Goal: Task Accomplishment & Management: Manage account settings

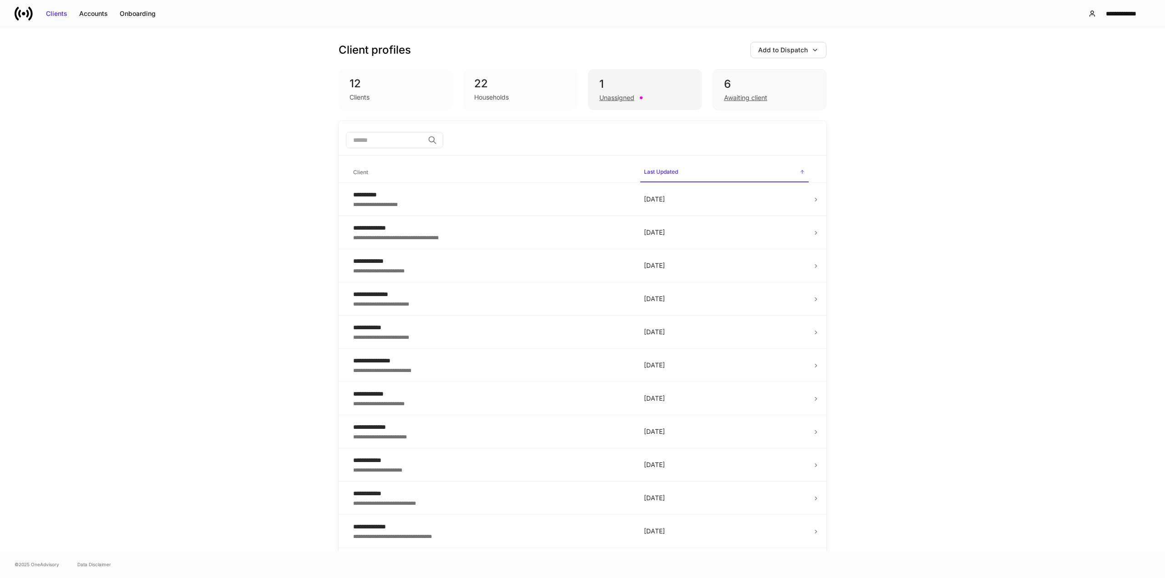
click at [608, 102] on div "Unassigned" at bounding box center [616, 97] width 35 height 9
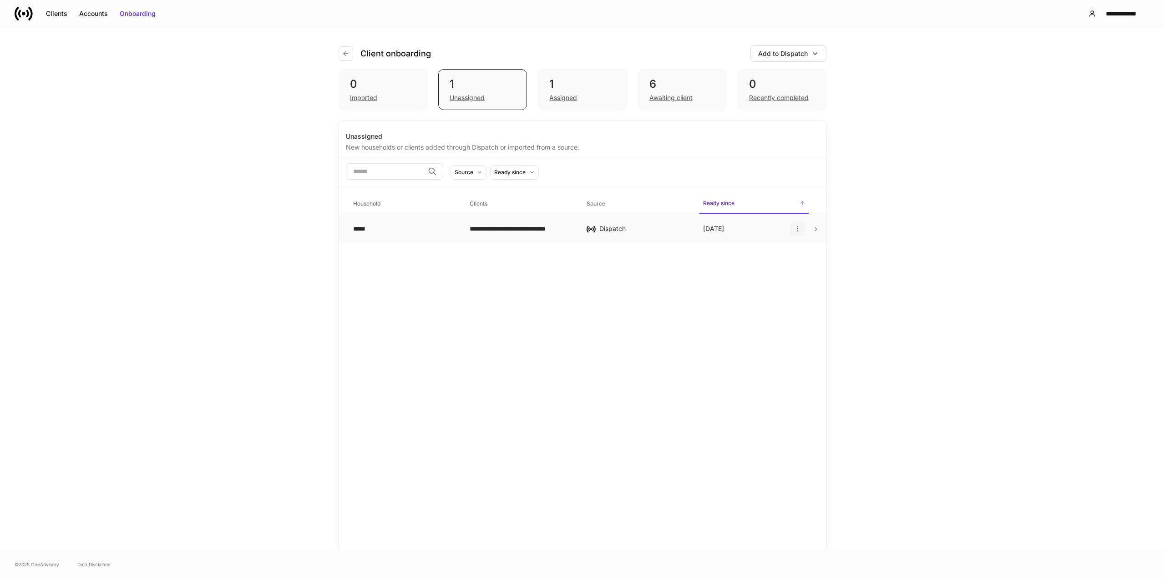
click at [796, 230] on icon "button" at bounding box center [797, 228] width 7 height 7
click at [682, 84] on div at bounding box center [582, 289] width 1165 height 578
click at [672, 100] on div "Awaiting client" at bounding box center [670, 97] width 43 height 9
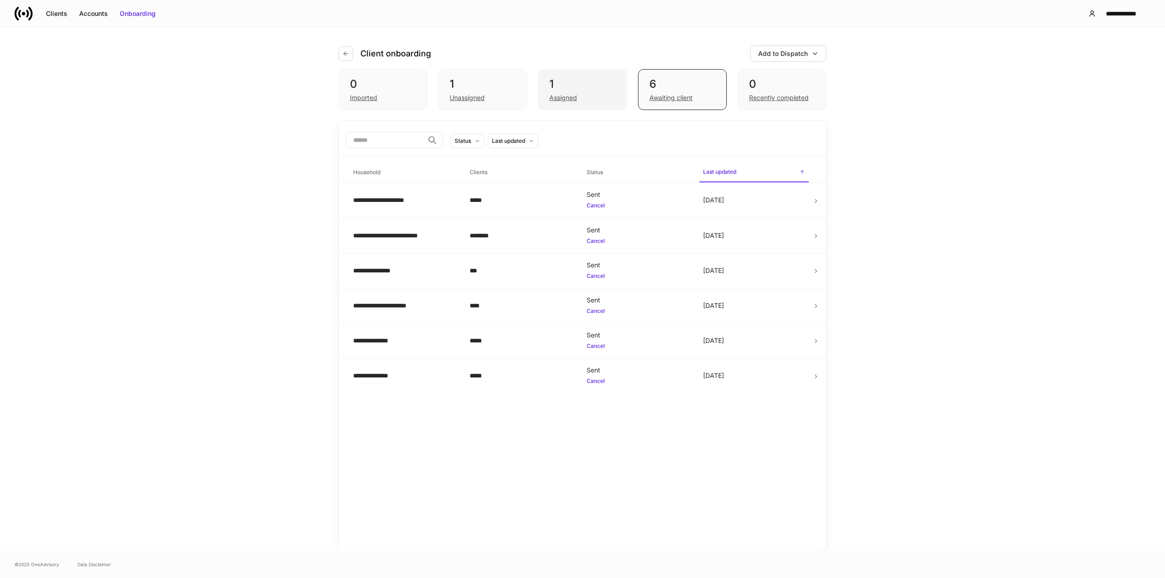
click at [565, 91] on div "1" at bounding box center [582, 84] width 66 height 15
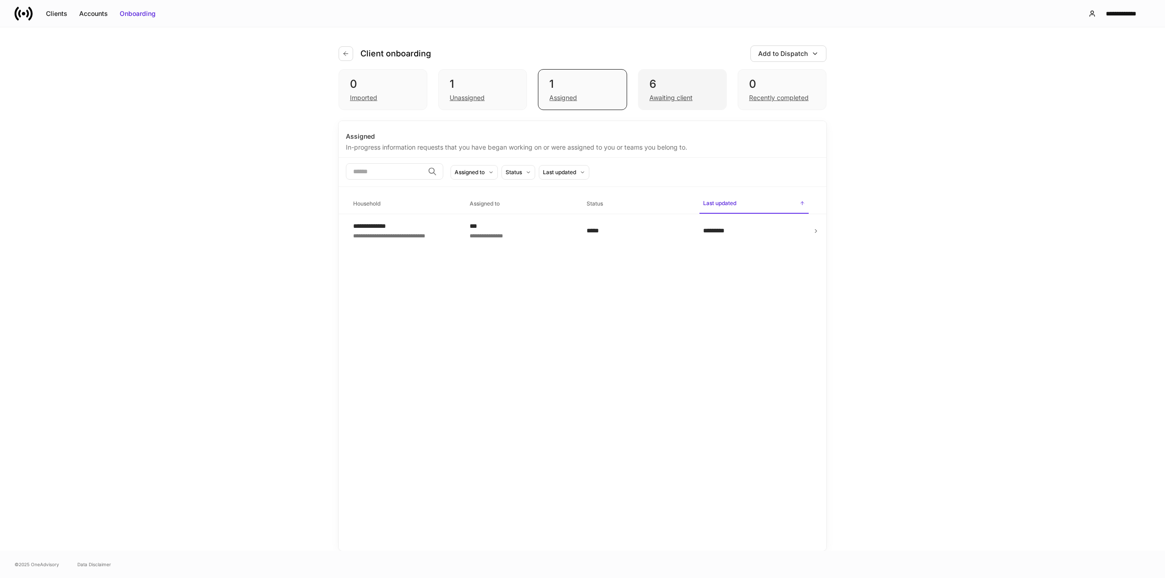
click at [670, 96] on div "Awaiting client" at bounding box center [670, 97] width 43 height 9
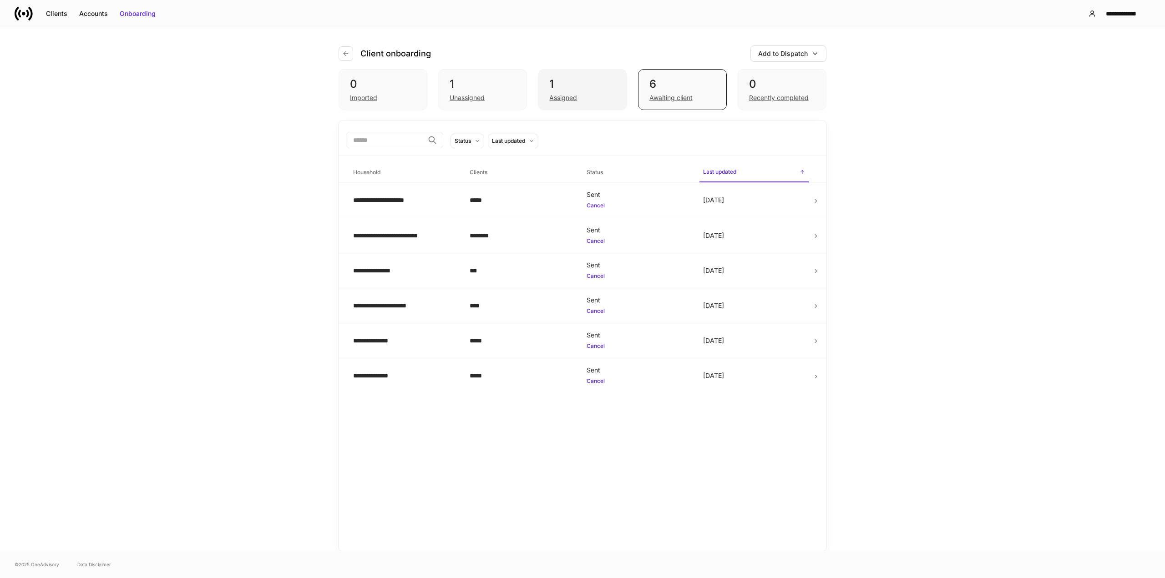
click at [593, 94] on div "Assigned" at bounding box center [582, 96] width 66 height 11
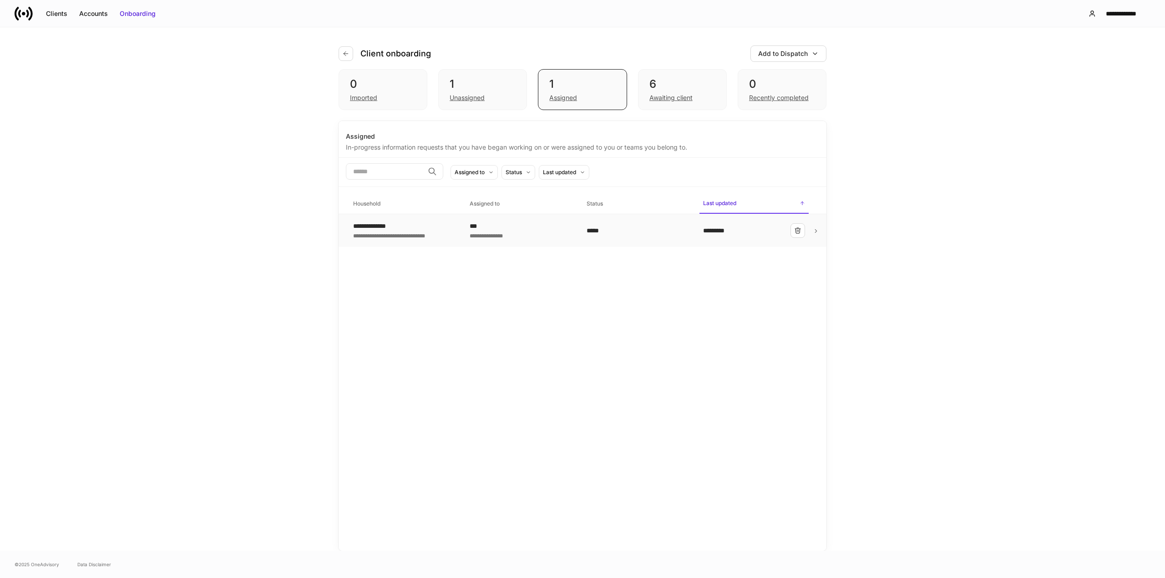
click at [591, 233] on div "*****" at bounding box center [638, 230] width 102 height 9
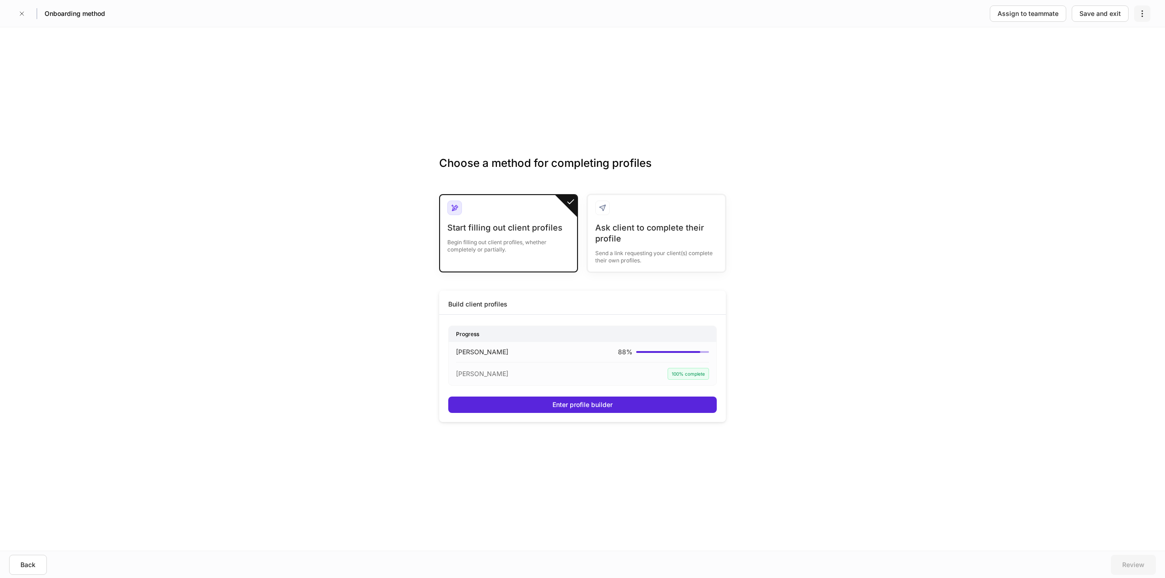
click at [1140, 13] on icon "button" at bounding box center [1142, 13] width 9 height 9
click at [1000, 68] on div at bounding box center [582, 289] width 1165 height 578
click at [18, 15] on button "button" at bounding box center [22, 13] width 15 height 15
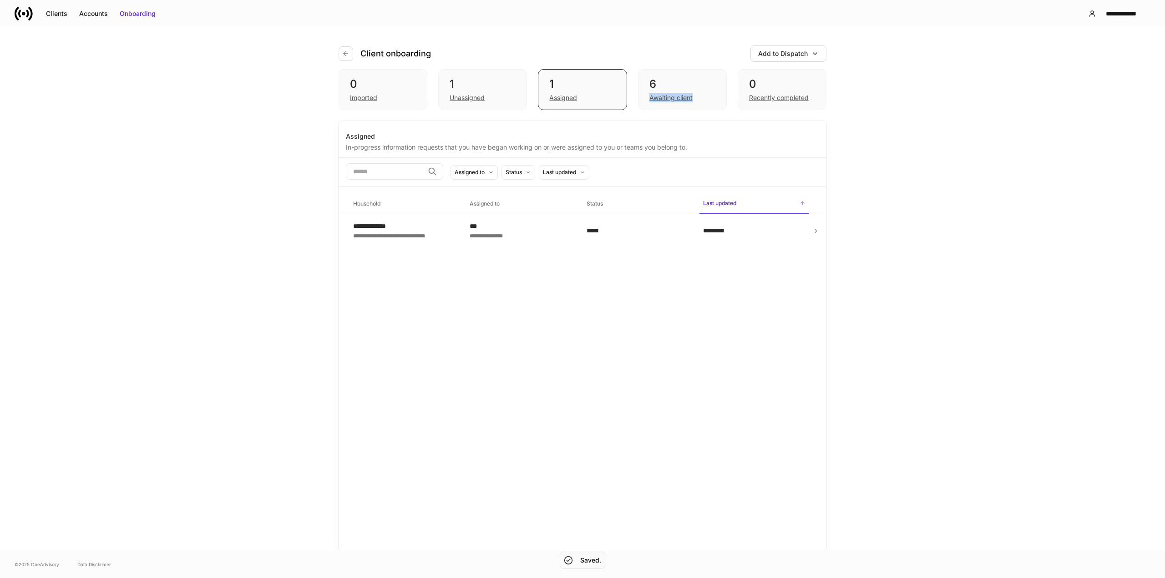
drag, startPoint x: 733, startPoint y: 90, endPoint x: 659, endPoint y: 64, distance: 78.6
click at [662, 80] on div "0 Imported 1 Unassigned 1 Assigned 6 Awaiting client 0 Recently completed" at bounding box center [583, 89] width 488 height 41
click at [345, 54] on icon "button" at bounding box center [345, 53] width 7 height 7
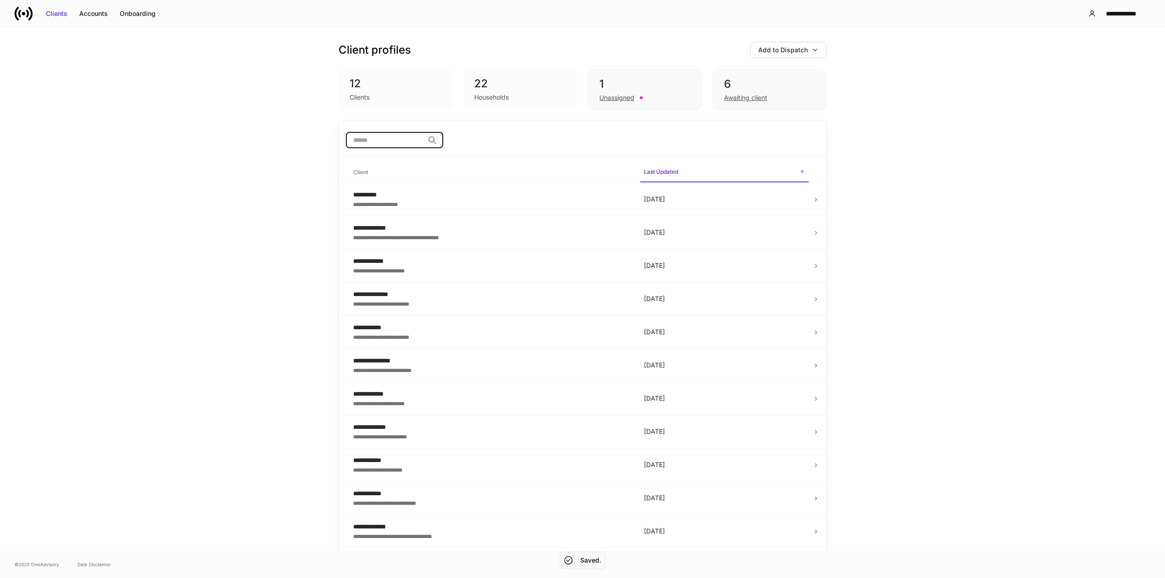
click at [390, 139] on input "search" at bounding box center [385, 140] width 78 height 16
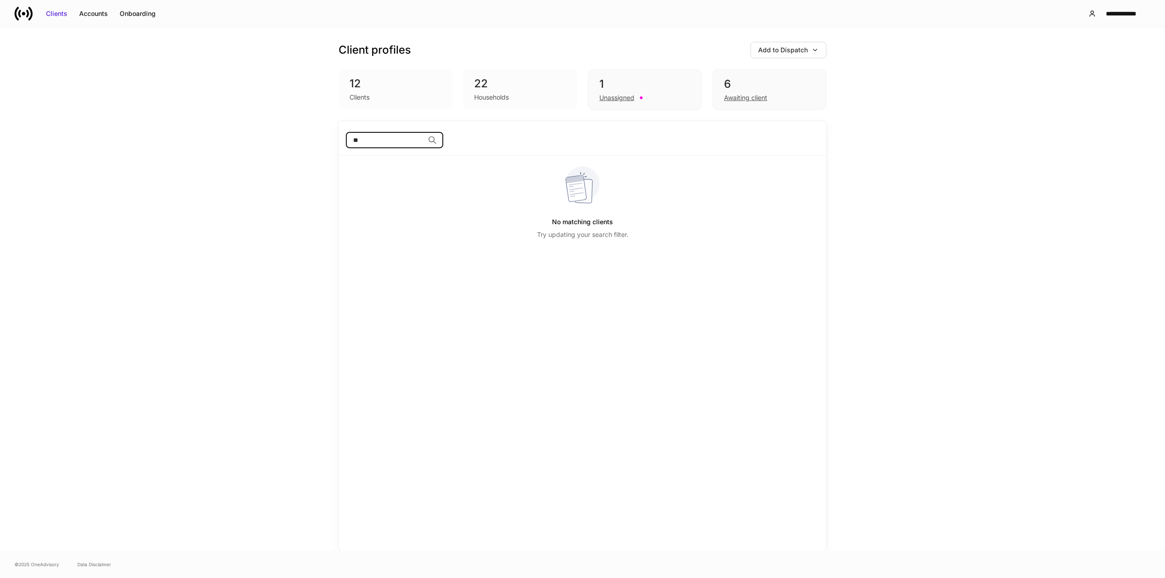
type input "*"
type input "********"
click at [737, 96] on div "Awaiting client" at bounding box center [745, 97] width 43 height 9
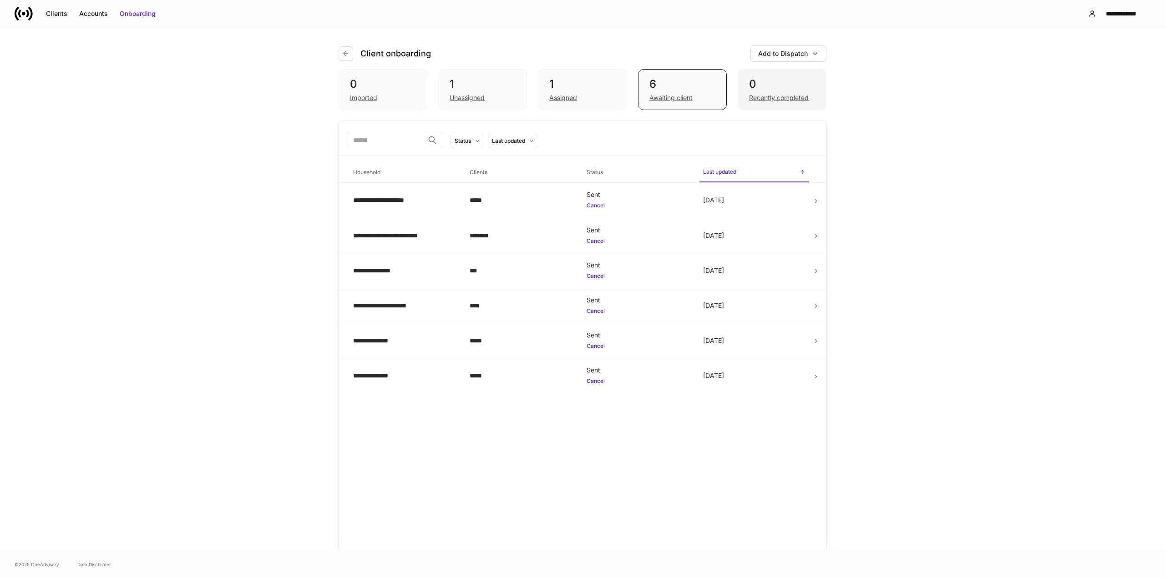
click at [752, 101] on div "Recently completed" at bounding box center [779, 97] width 60 height 9
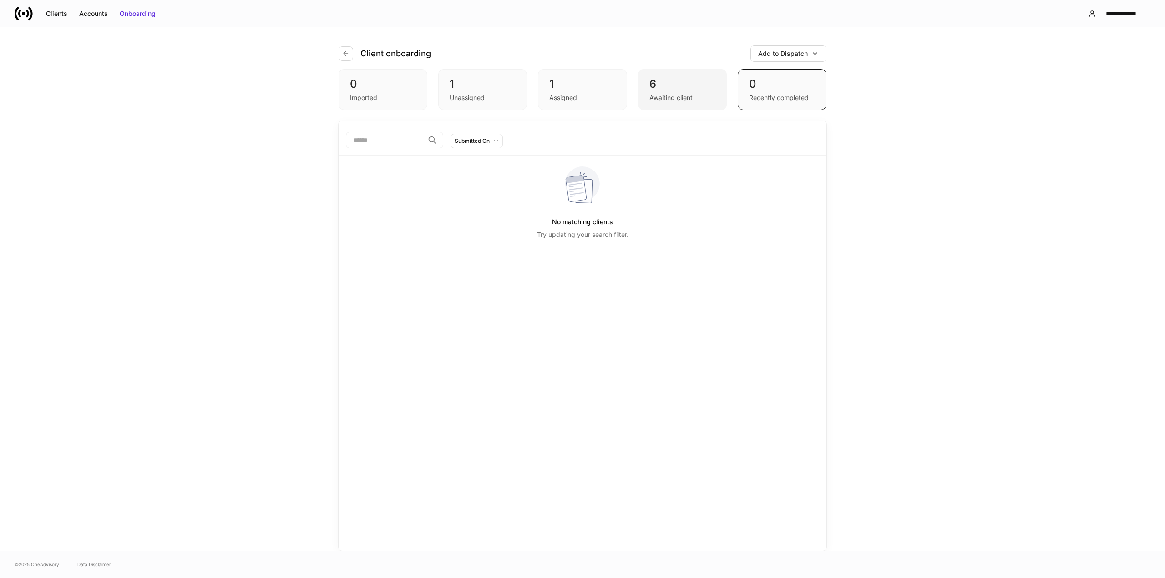
click at [689, 89] on div "6" at bounding box center [682, 84] width 66 height 15
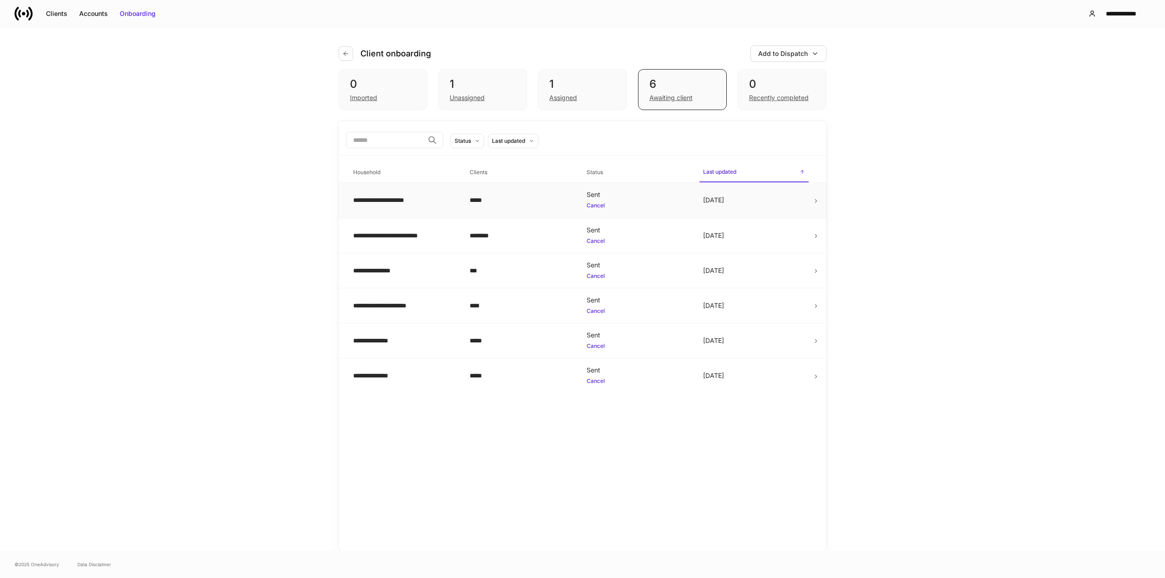
click at [395, 199] on div "**********" at bounding box center [404, 200] width 102 height 9
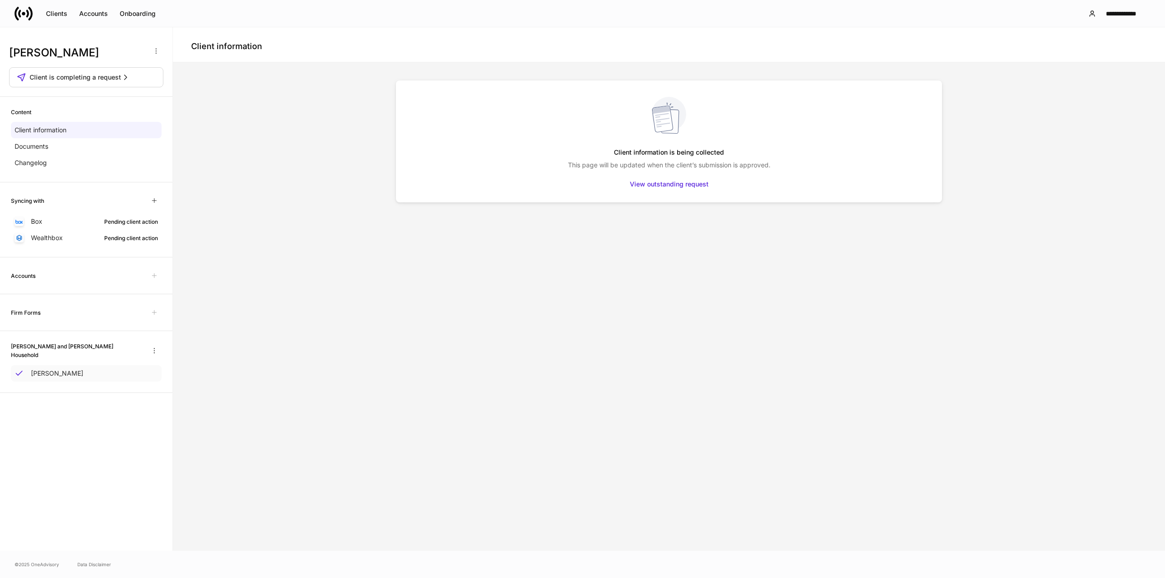
click at [45, 370] on p "[PERSON_NAME]" at bounding box center [57, 373] width 52 height 9
click at [49, 370] on p "[PERSON_NAME]" at bounding box center [57, 373] width 52 height 9
click at [59, 15] on div "Clients" at bounding box center [56, 13] width 21 height 9
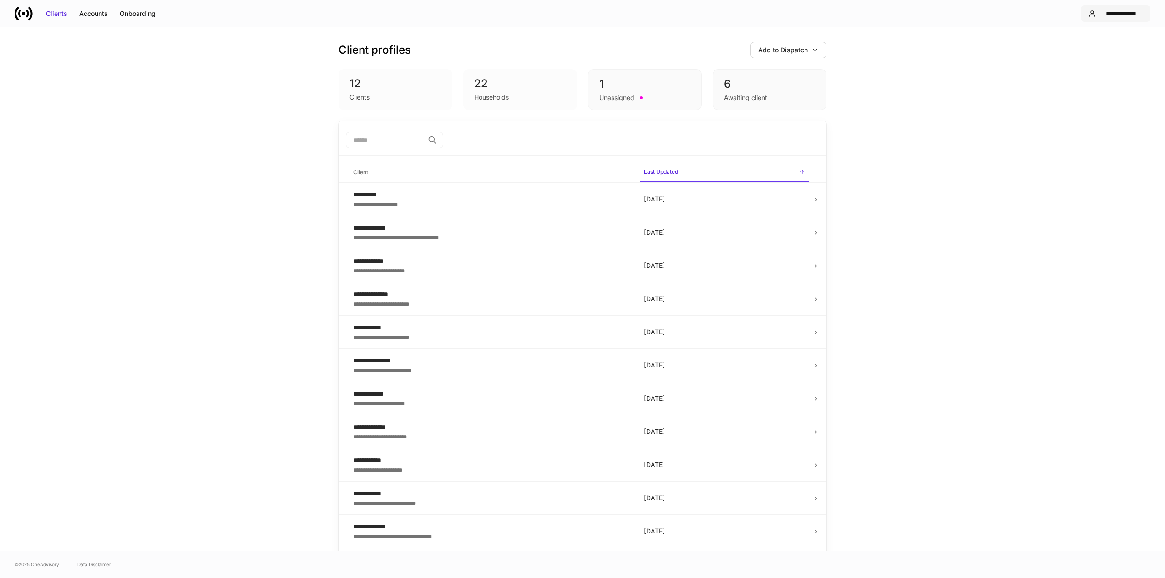
click at [1125, 16] on div "**********" at bounding box center [1120, 13] width 43 height 9
click at [1085, 54] on div "Settings" at bounding box center [1073, 55] width 25 height 9
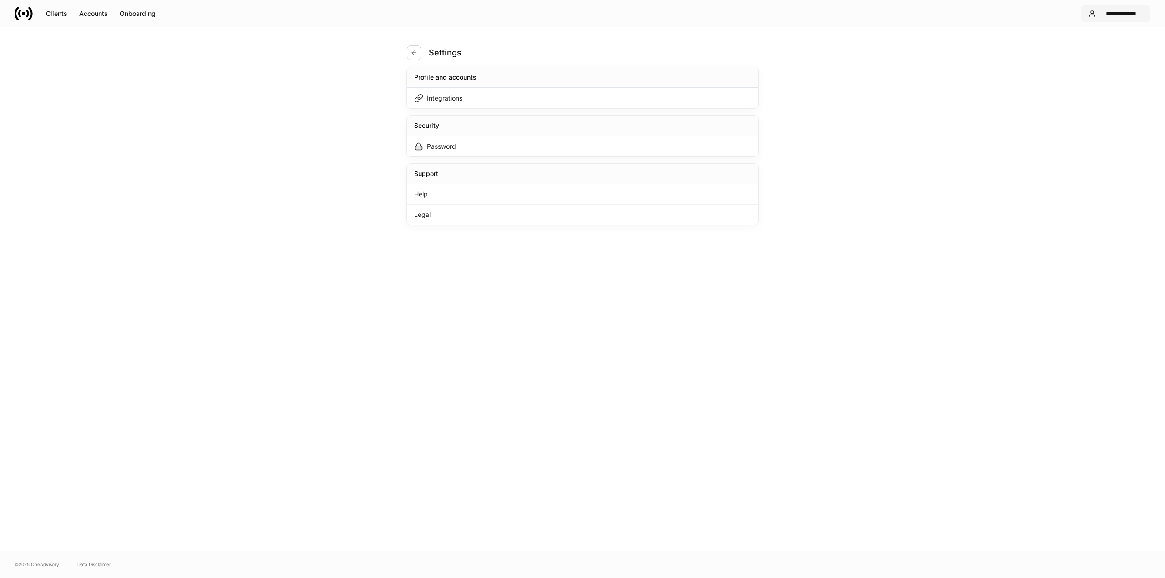
click at [1100, 10] on div "**********" at bounding box center [1120, 13] width 43 height 9
click at [925, 58] on div at bounding box center [582, 289] width 1165 height 578
click at [54, 14] on div "Clients" at bounding box center [56, 13] width 21 height 9
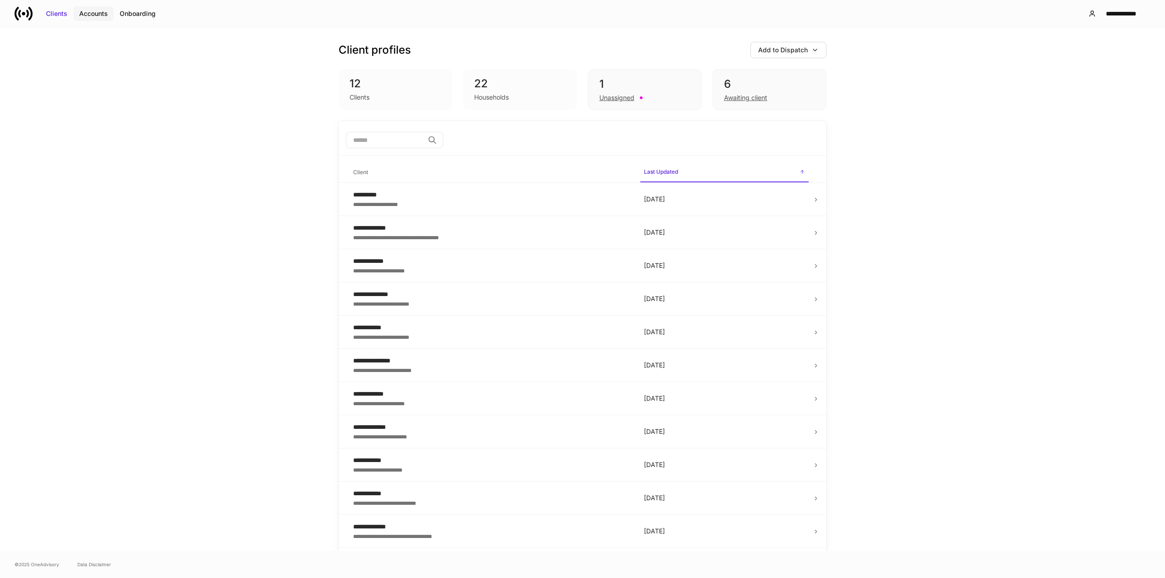
click at [92, 12] on div "Accounts" at bounding box center [93, 13] width 29 height 9
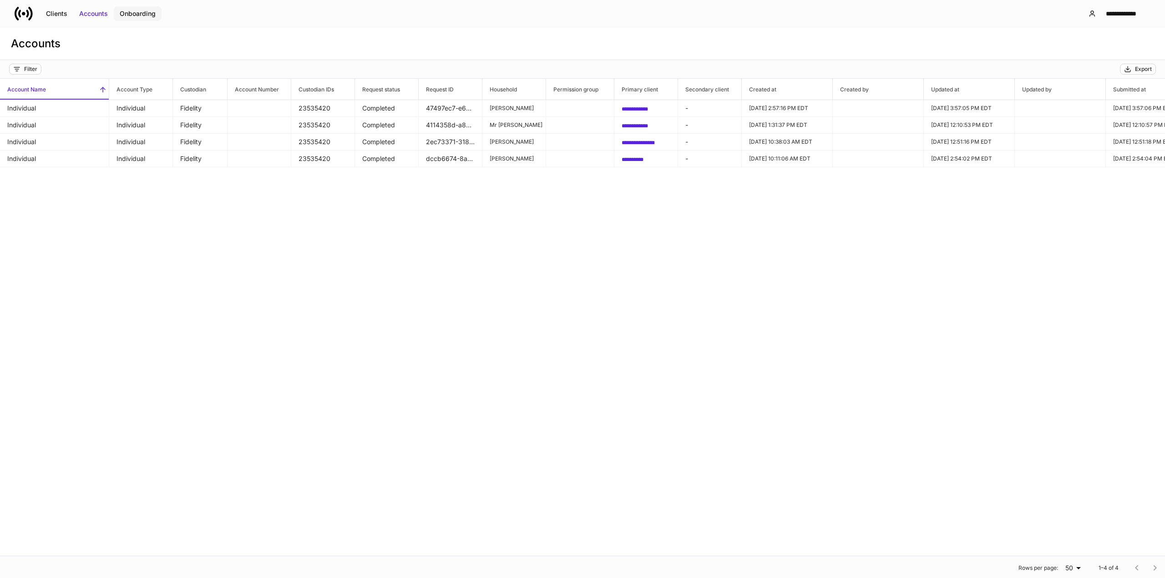
click at [127, 10] on div "Onboarding" at bounding box center [138, 13] width 36 height 9
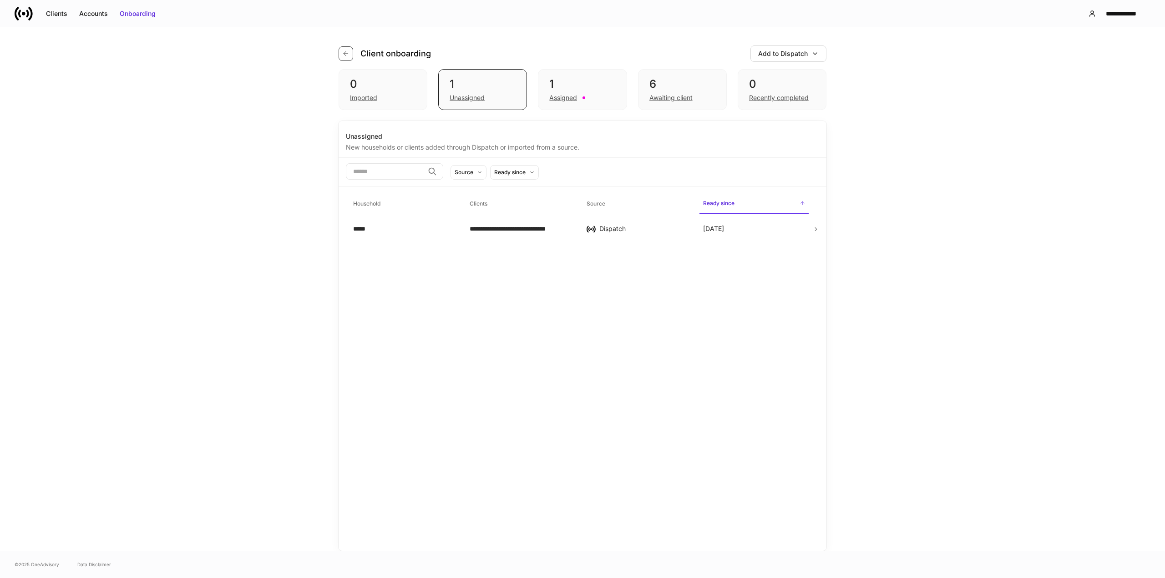
click at [345, 50] on icon "button" at bounding box center [345, 53] width 7 height 7
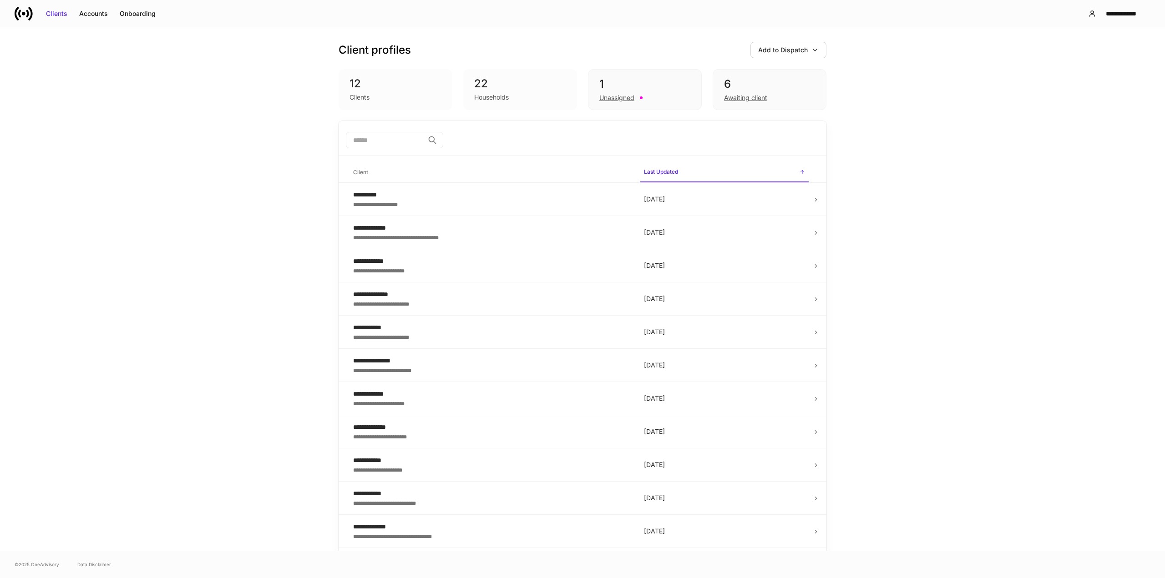
click at [372, 84] on div "12" at bounding box center [396, 83] width 92 height 15
click at [1105, 15] on div "**********" at bounding box center [1120, 13] width 43 height 9
click at [994, 58] on div at bounding box center [582, 289] width 1165 height 578
click at [740, 103] on div "6 Awaiting client" at bounding box center [770, 89] width 114 height 41
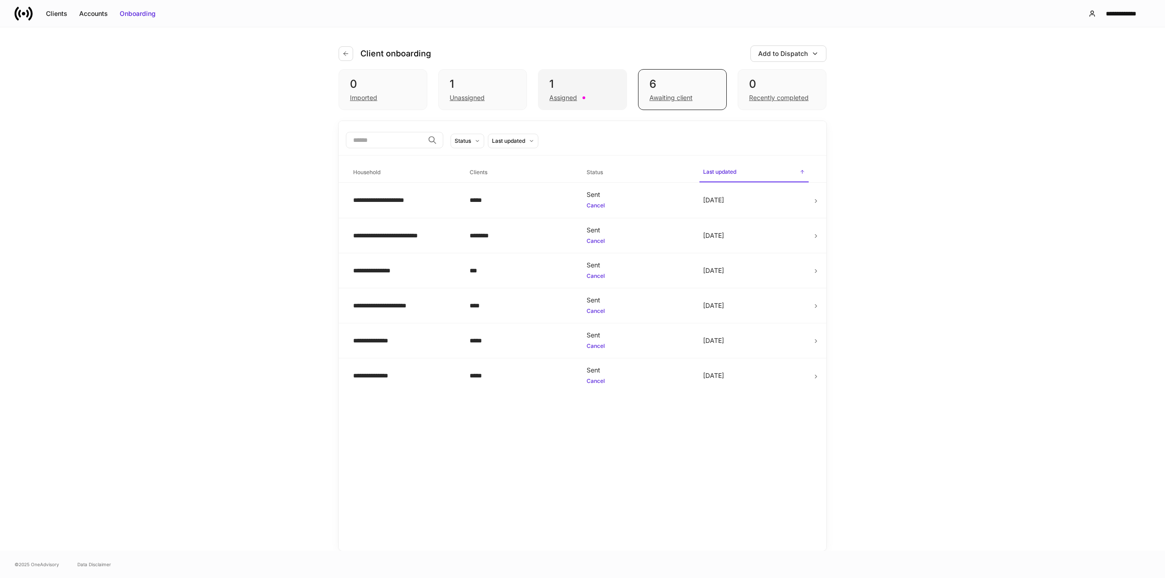
click at [567, 96] on div "Assigned" at bounding box center [563, 97] width 28 height 9
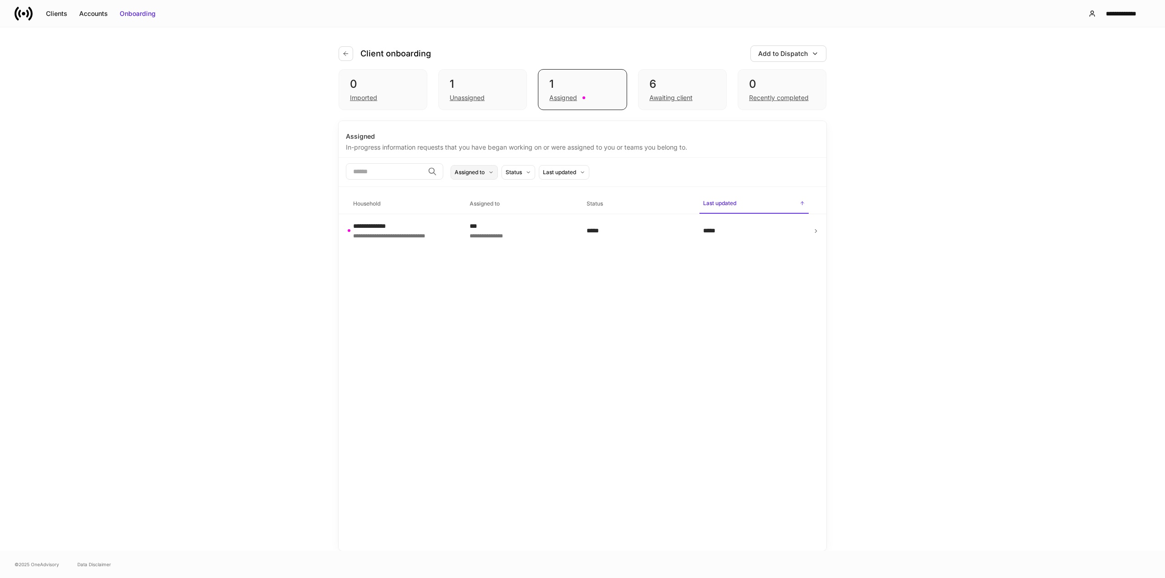
click at [485, 174] on div "Assigned to" at bounding box center [470, 172] width 30 height 9
click at [491, 209] on li "My Teams" at bounding box center [542, 209] width 137 height 18
click at [499, 315] on div at bounding box center [582, 289] width 1165 height 578
click at [663, 95] on div "Awaiting client" at bounding box center [670, 97] width 43 height 9
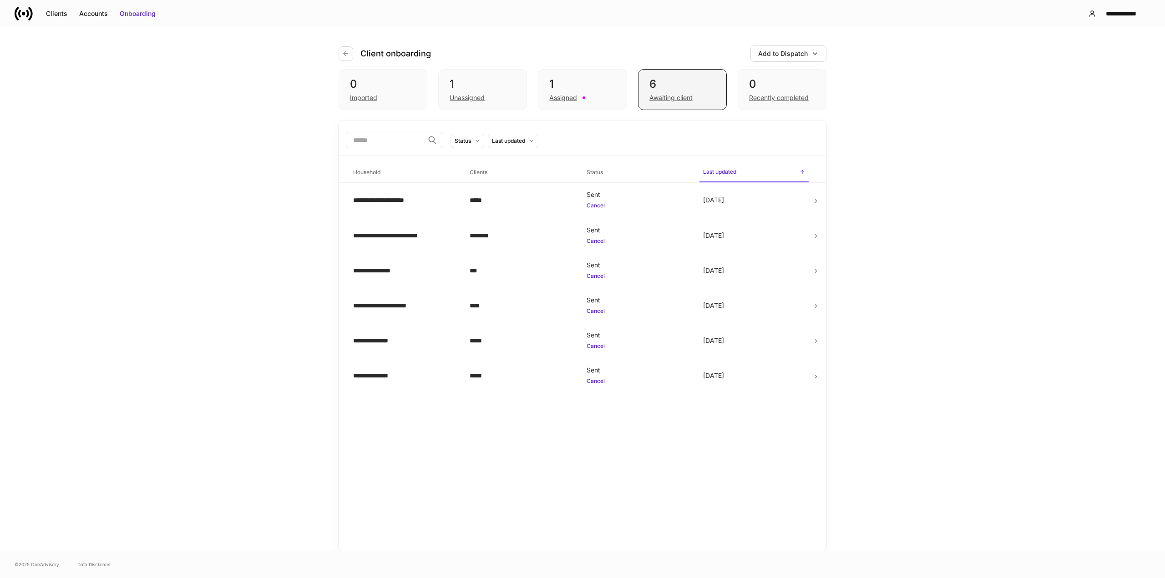
click at [686, 94] on div "Awaiting client" at bounding box center [670, 97] width 43 height 9
click at [480, 142] on icon at bounding box center [477, 140] width 5 height 5
click at [500, 141] on div at bounding box center [582, 289] width 1165 height 578
click at [760, 100] on div "Recently completed" at bounding box center [779, 97] width 60 height 9
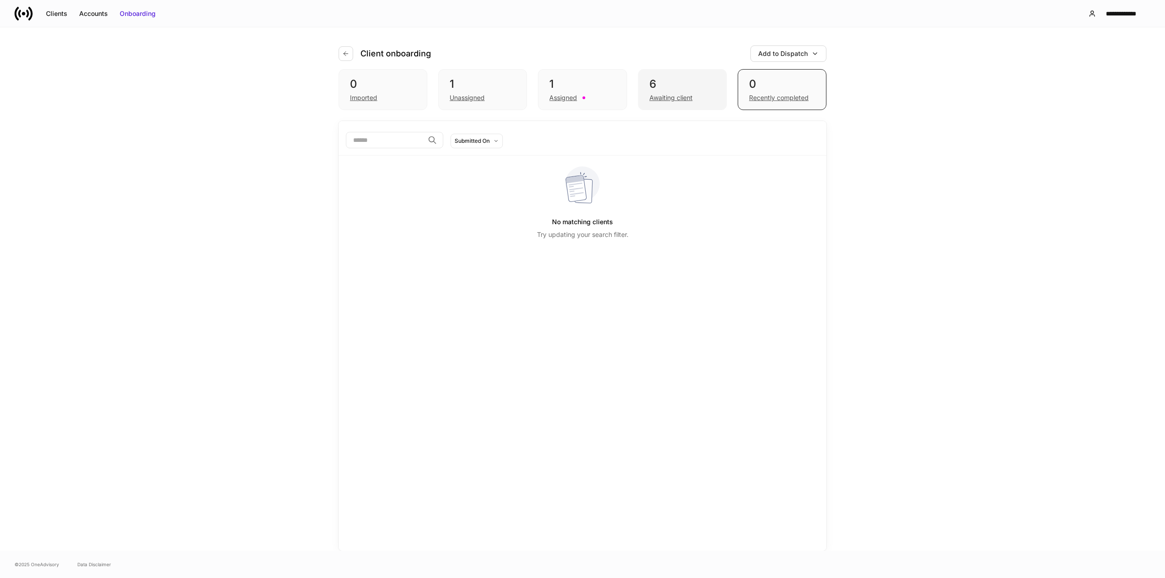
click at [680, 99] on div "Awaiting client" at bounding box center [670, 97] width 43 height 9
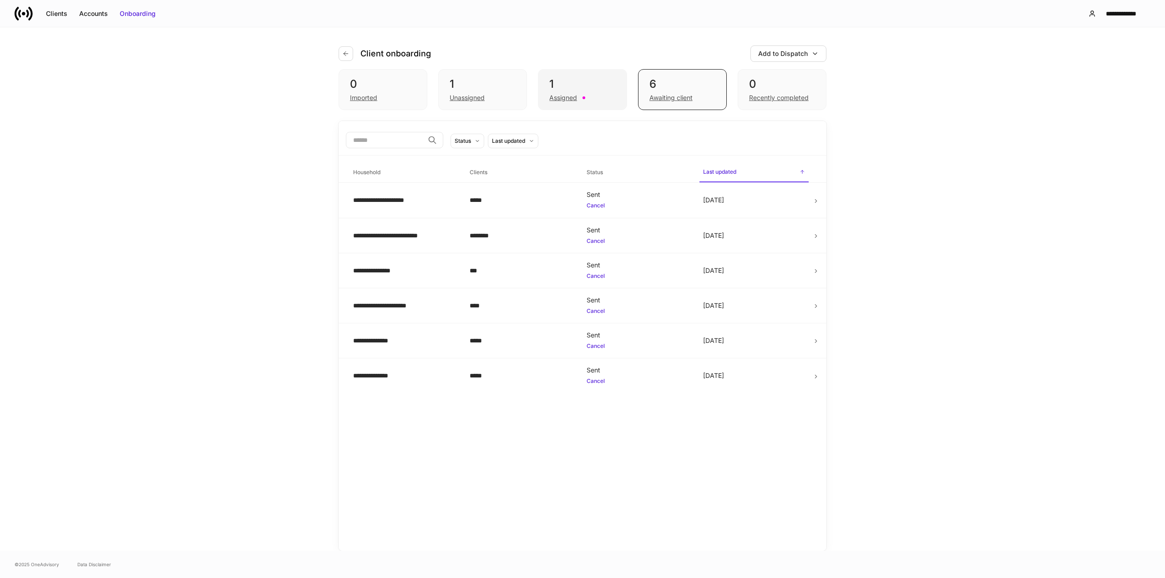
click at [597, 91] on div "1" at bounding box center [582, 84] width 66 height 15
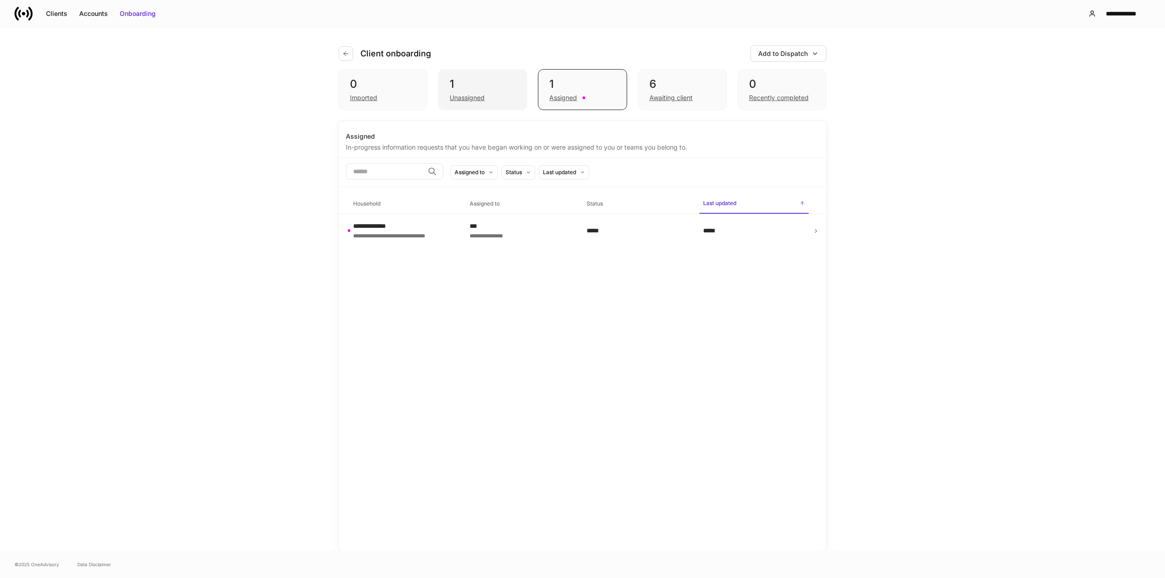
click at [501, 91] on div "1" at bounding box center [483, 84] width 66 height 15
click at [661, 89] on div "6" at bounding box center [682, 84] width 66 height 15
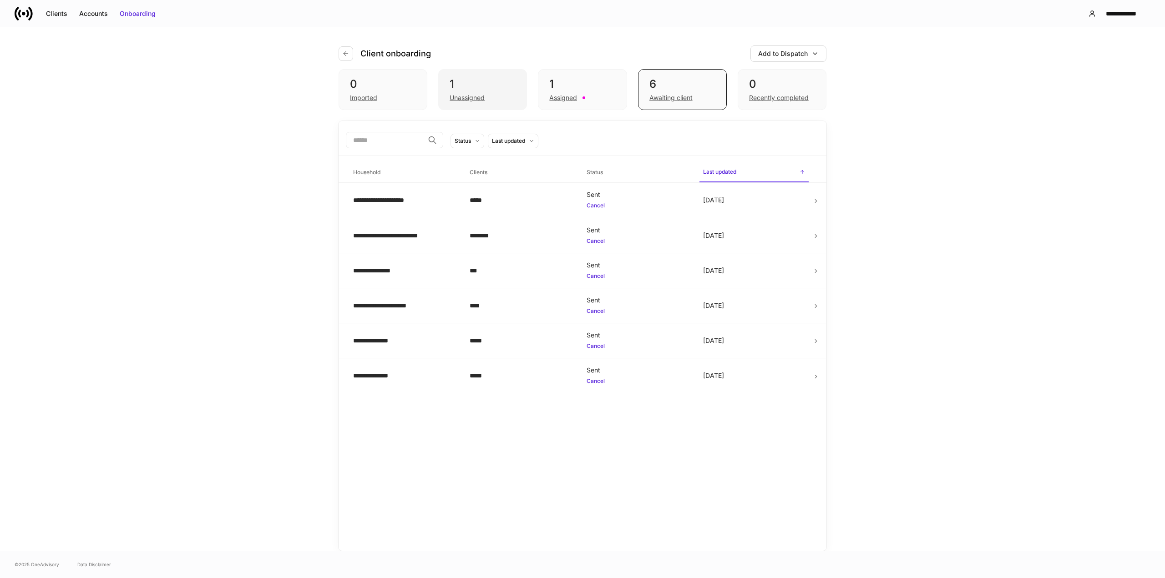
click at [496, 89] on div "1" at bounding box center [483, 84] width 66 height 15
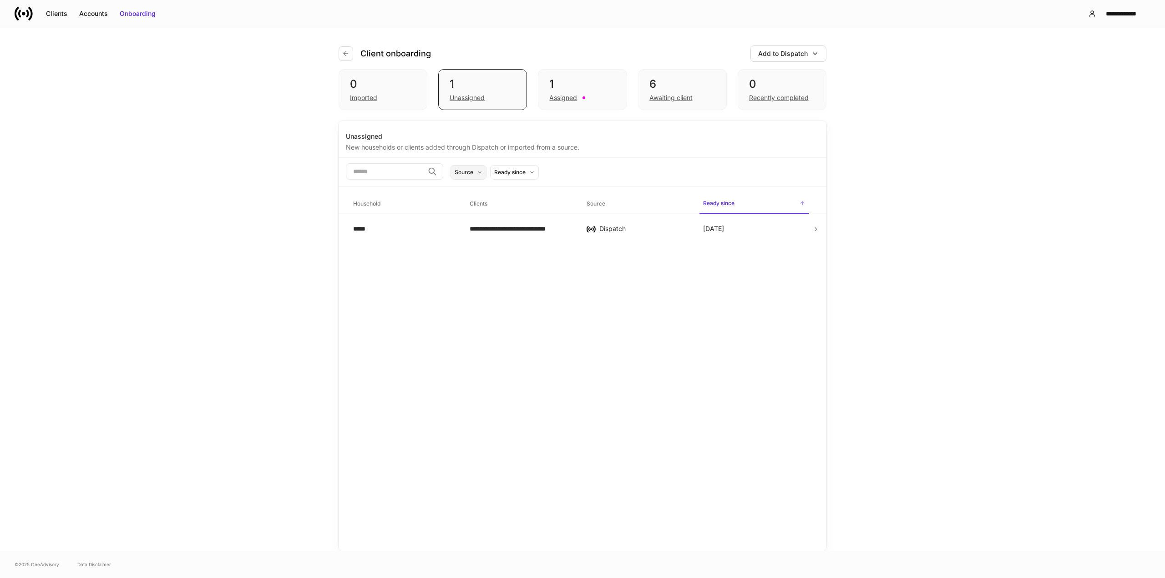
click at [482, 170] on icon at bounding box center [479, 172] width 5 height 5
click at [602, 66] on div at bounding box center [582, 289] width 1165 height 578
click at [585, 81] on div "1" at bounding box center [582, 84] width 66 height 15
click at [485, 170] on div "Assigned to" at bounding box center [470, 172] width 30 height 9
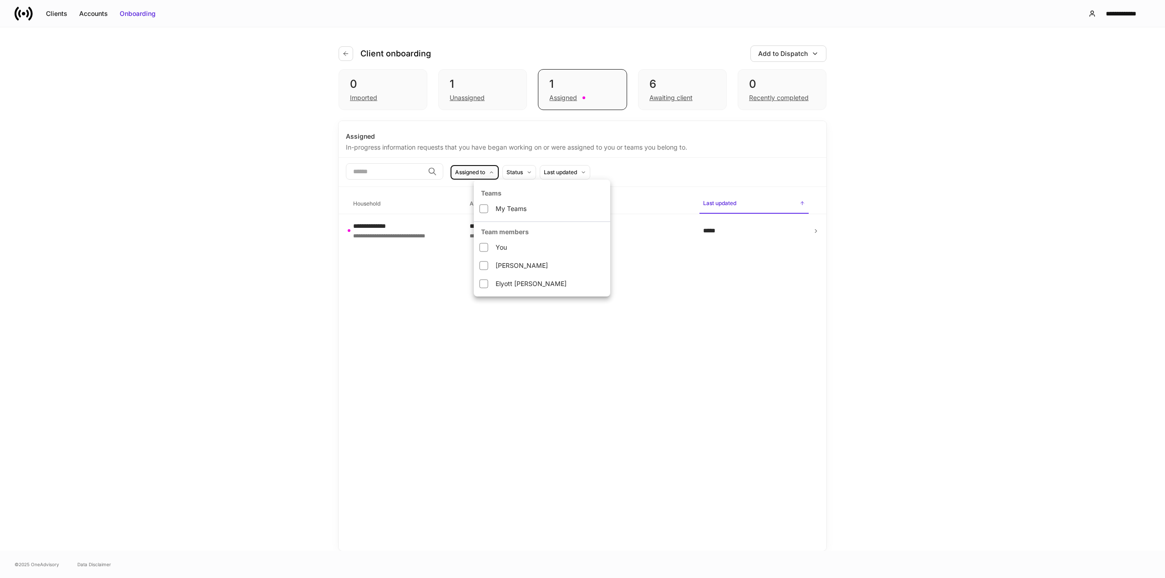
click at [811, 149] on div at bounding box center [582, 289] width 1165 height 578
click at [664, 82] on div "6" at bounding box center [682, 84] width 66 height 15
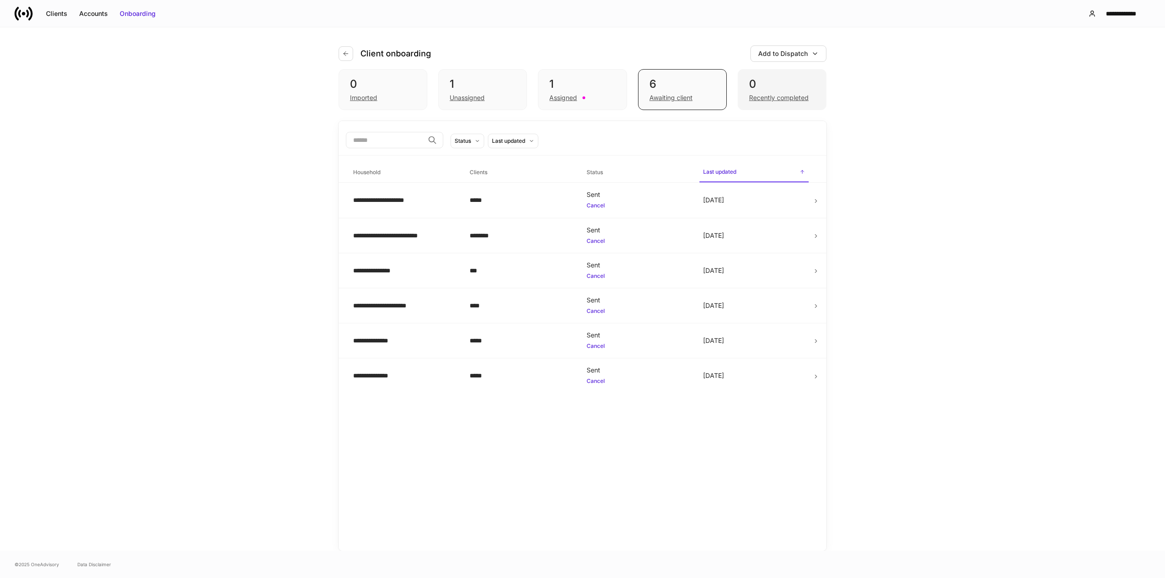
click at [762, 84] on div "0" at bounding box center [782, 84] width 66 height 15
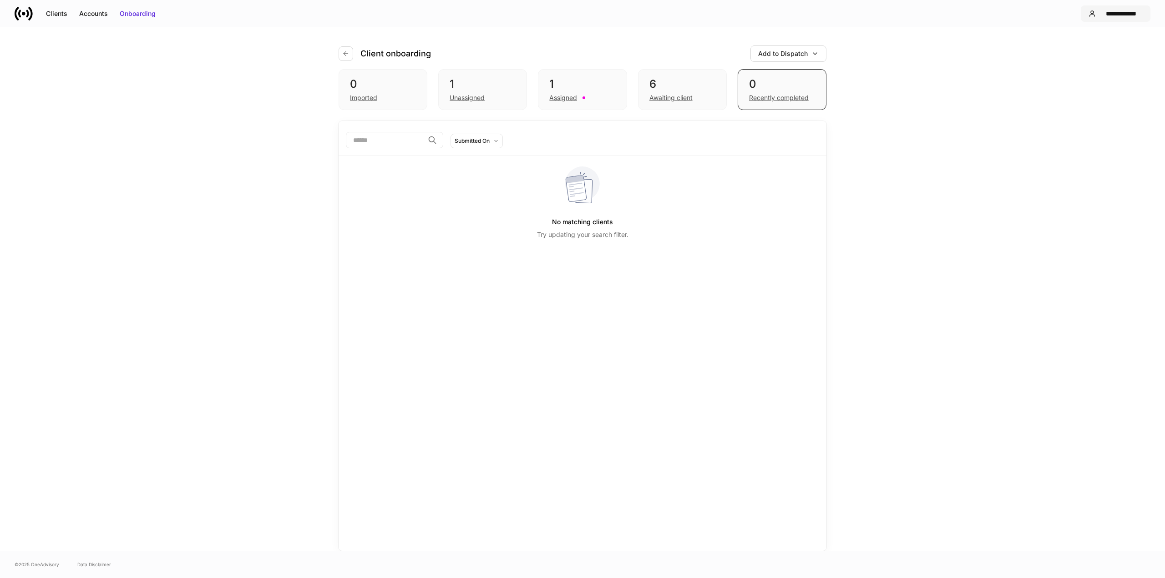
click at [1114, 16] on div "**********" at bounding box center [1120, 13] width 43 height 9
click at [1080, 57] on div "Settings" at bounding box center [1073, 55] width 25 height 9
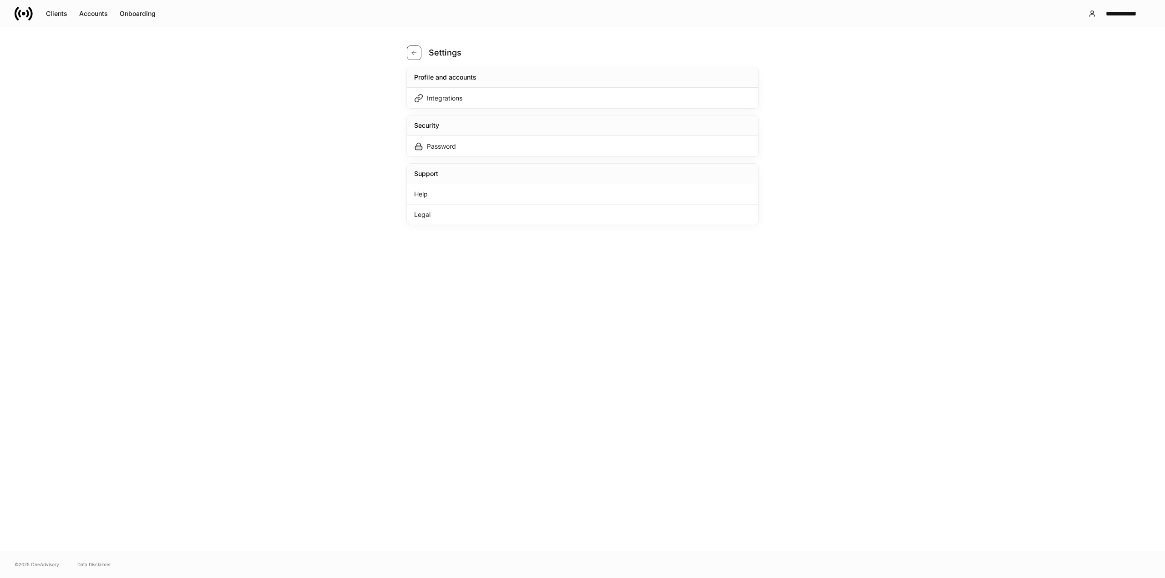
click at [411, 53] on icon "button" at bounding box center [413, 52] width 7 height 7
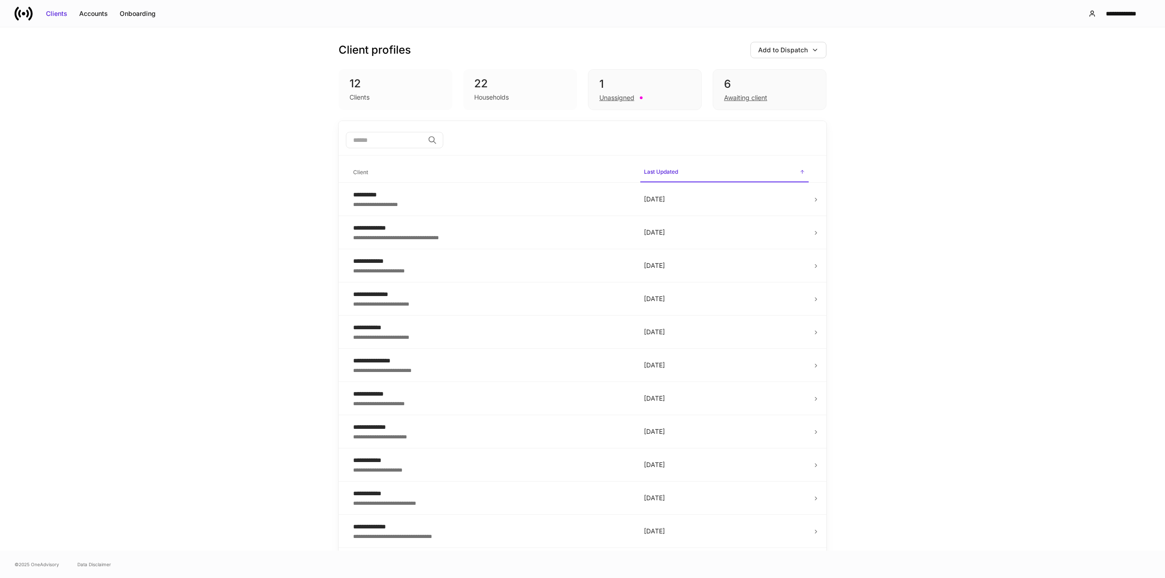
click at [509, 86] on div "22" at bounding box center [520, 83] width 92 height 15
click at [487, 96] on div "Households" at bounding box center [491, 97] width 35 height 9
click at [475, 85] on div "22" at bounding box center [520, 83] width 92 height 15
click at [480, 96] on div "Households" at bounding box center [491, 97] width 35 height 9
click at [346, 100] on div "12 Clients" at bounding box center [396, 89] width 114 height 41
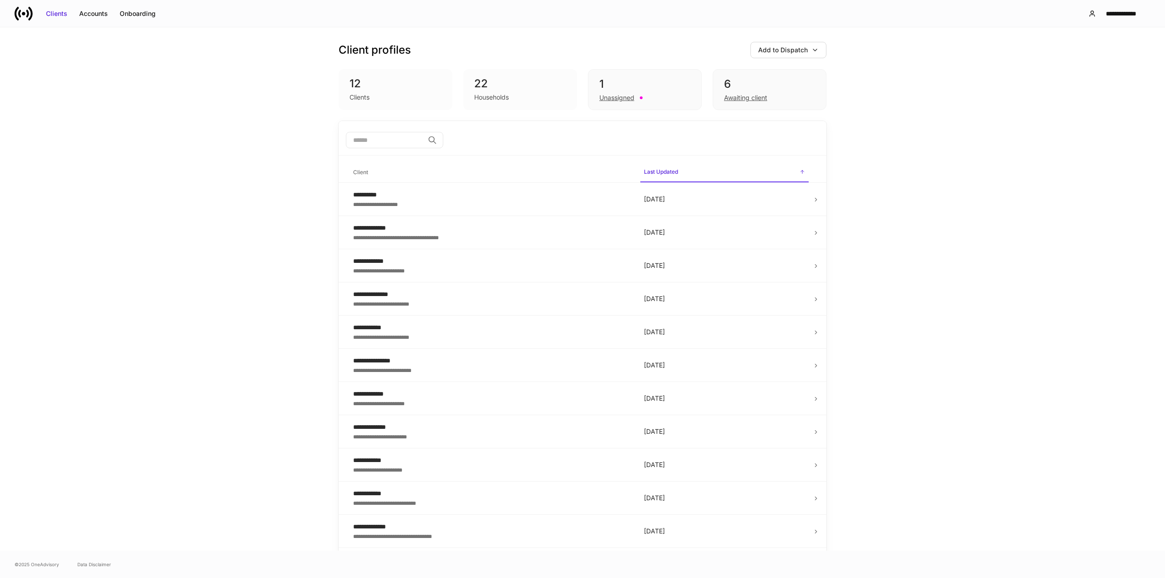
click at [350, 96] on div "Clients" at bounding box center [360, 97] width 20 height 9
click at [810, 91] on div "6" at bounding box center [769, 84] width 91 height 15
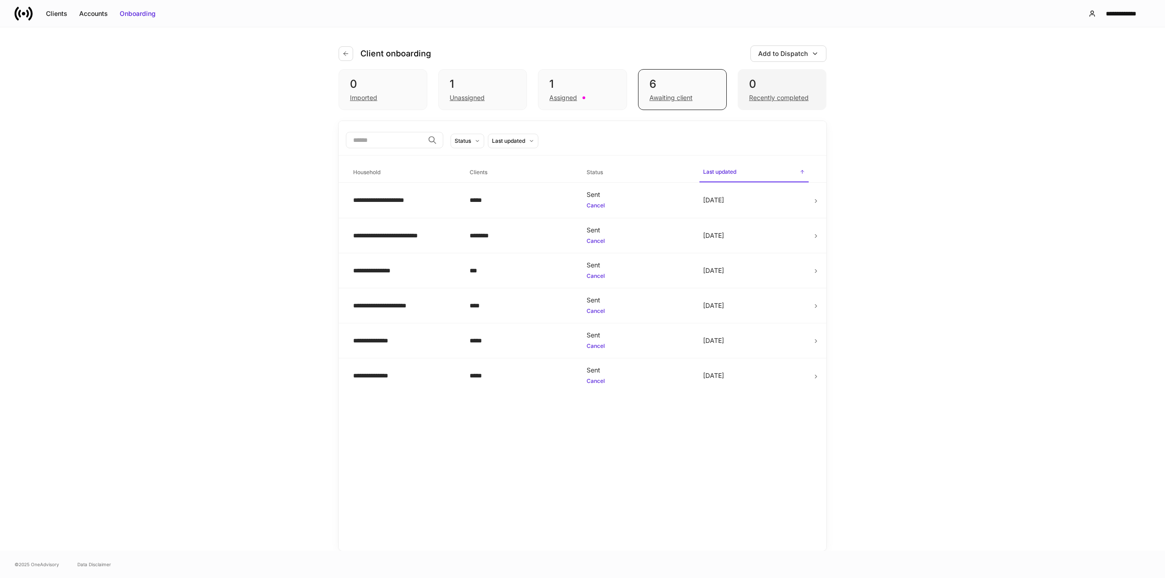
click at [784, 91] on div "0" at bounding box center [782, 84] width 66 height 15
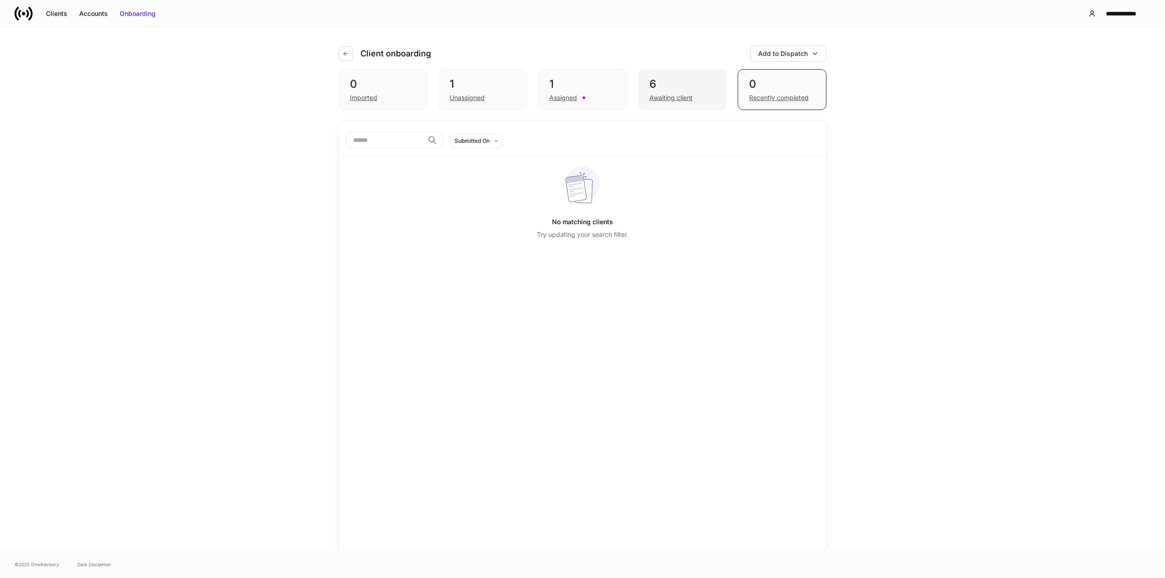
click at [682, 79] on div "6" at bounding box center [682, 84] width 66 height 15
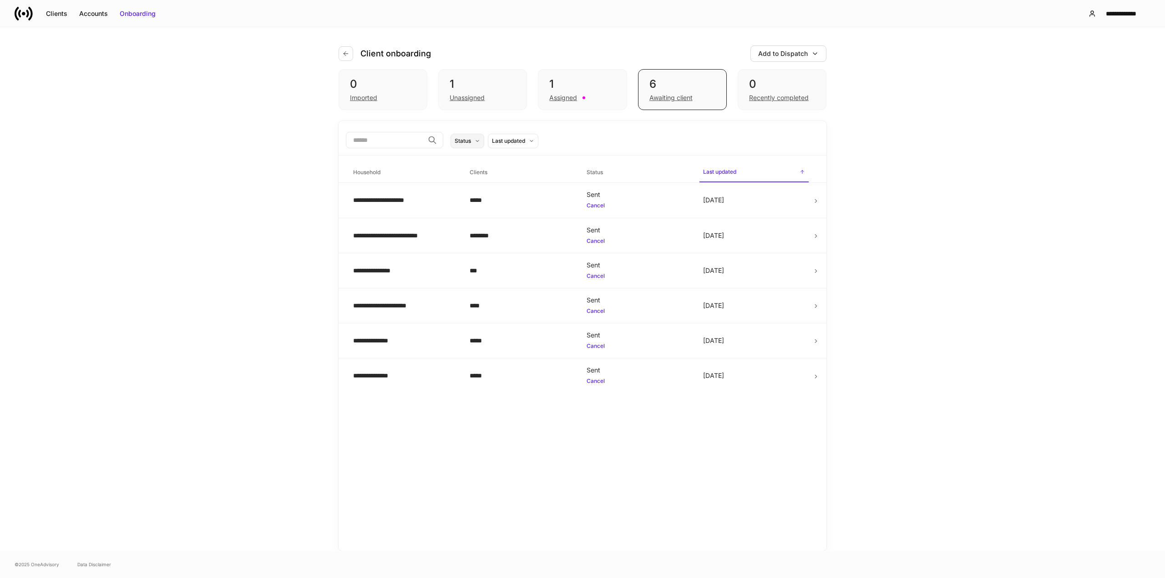
click at [484, 143] on button "Status" at bounding box center [468, 141] width 34 height 15
click at [932, 115] on div at bounding box center [582, 289] width 1165 height 578
click at [484, 145] on button "Status" at bounding box center [468, 141] width 34 height 15
click at [595, 77] on div at bounding box center [582, 289] width 1165 height 578
click at [603, 74] on div "1 Assigned" at bounding box center [582, 89] width 89 height 41
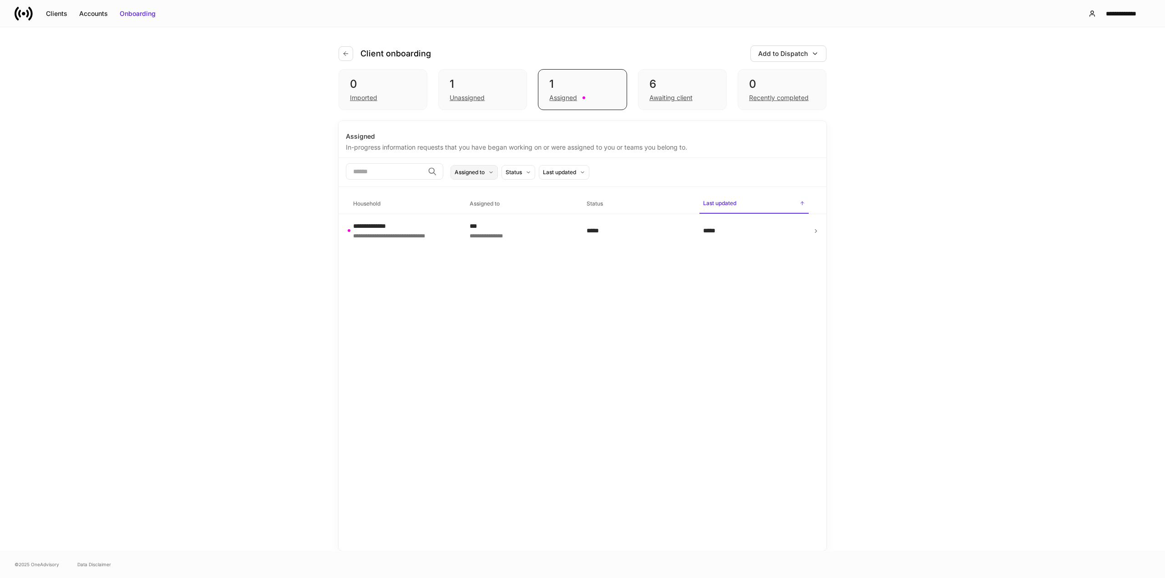
click at [485, 175] on div "Assigned to" at bounding box center [470, 172] width 30 height 9
click at [677, 304] on div at bounding box center [582, 289] width 1165 height 578
click at [385, 225] on div "**********" at bounding box center [398, 226] width 90 height 9
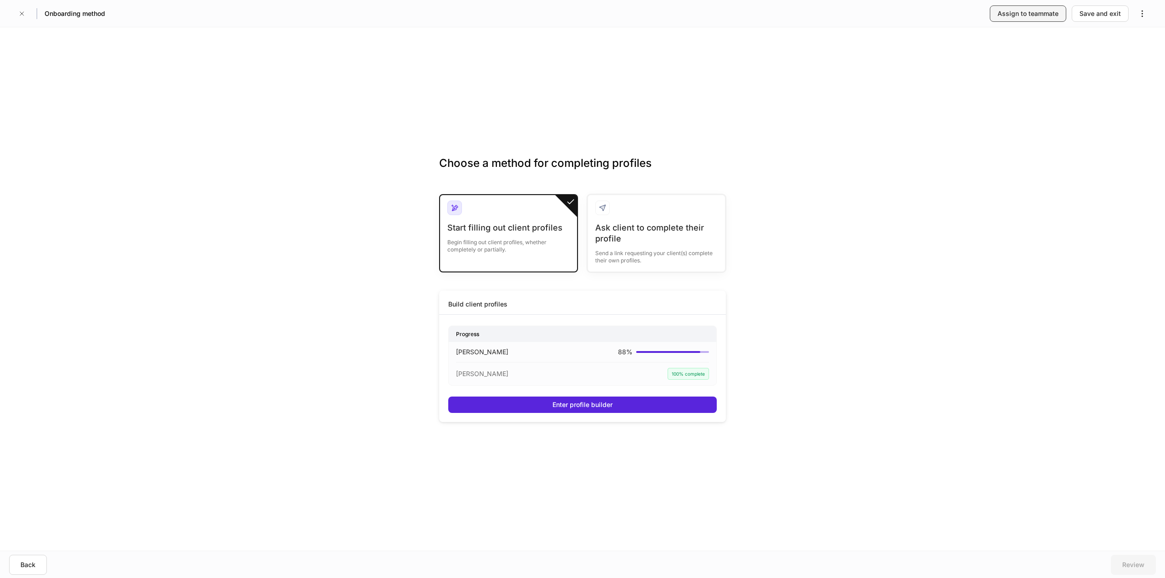
click at [1035, 13] on div "Assign to teammate" at bounding box center [1028, 13] width 61 height 9
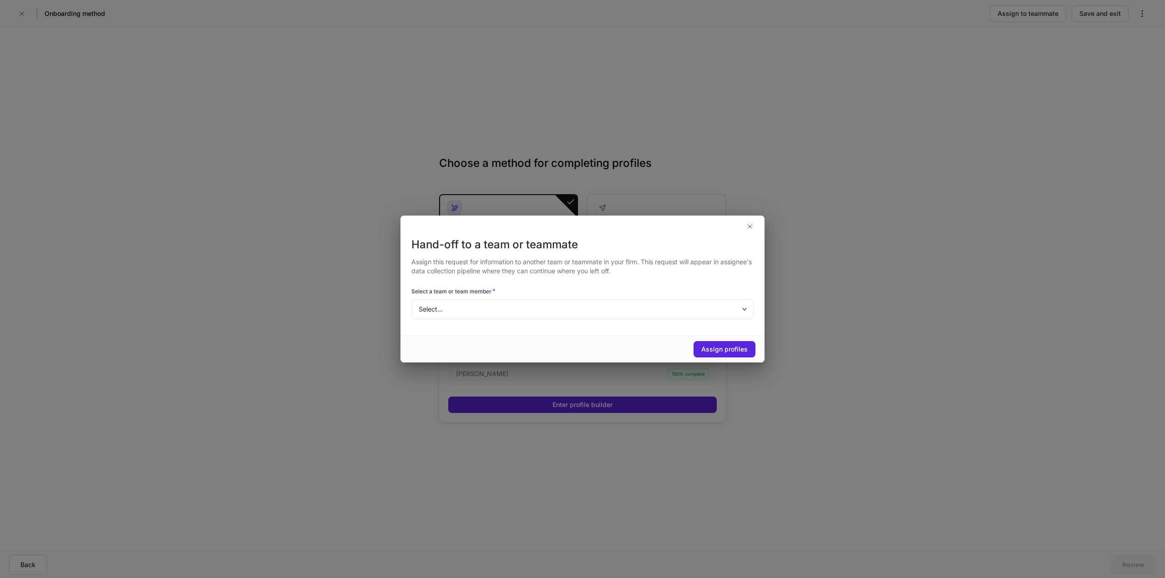
click at [547, 306] on body "Onboarding method Assign to teammate Save and exit Choose a method for completi…" at bounding box center [582, 289] width 1165 height 578
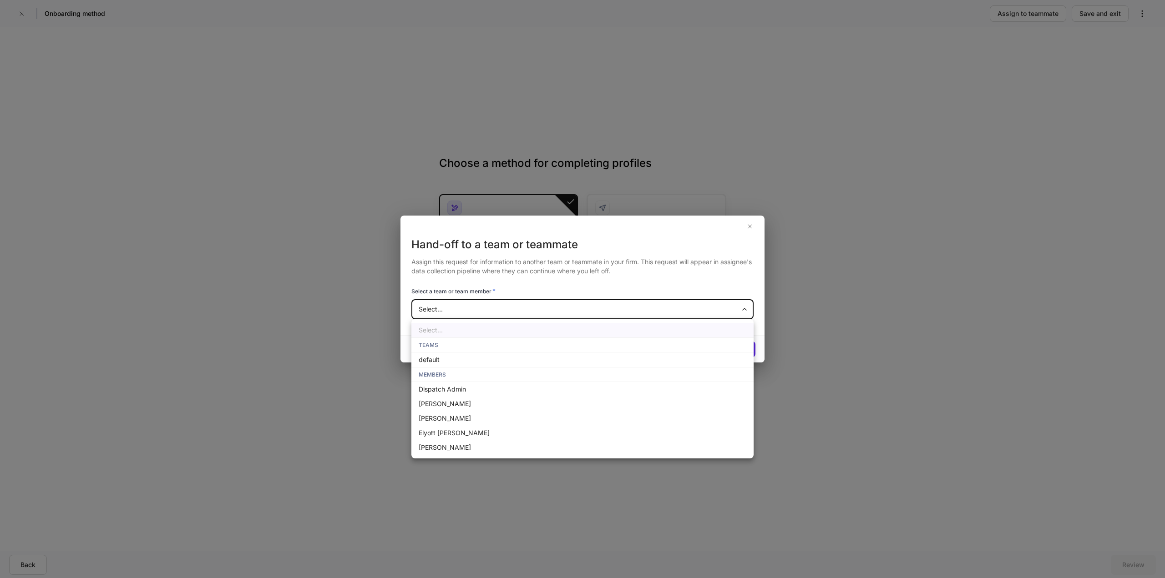
click at [749, 222] on div at bounding box center [582, 289] width 1165 height 578
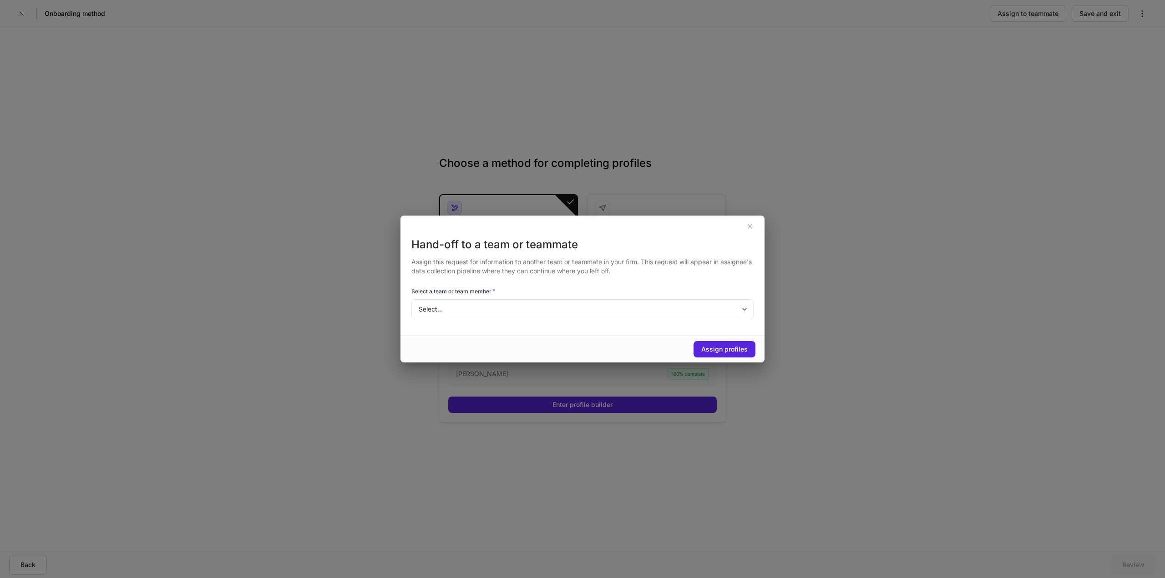
click at [748, 223] on icon "button" at bounding box center [749, 226] width 7 height 7
